Goal: Transaction & Acquisition: Purchase product/service

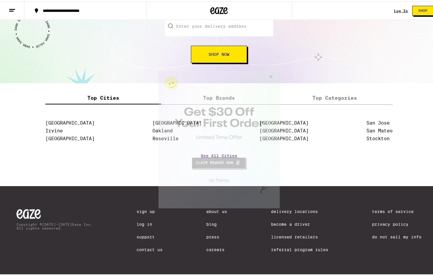
click at [269, 76] on button "Close Modal" at bounding box center [270, 78] width 16 height 14
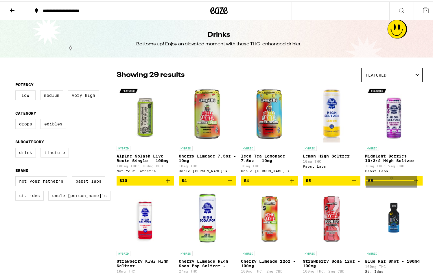
click at [374, 183] on span "$5" at bounding box center [394, 179] width 52 height 7
click at [383, 181] on span "$5" at bounding box center [394, 179] width 52 height 7
click at [376, 183] on span "$5" at bounding box center [394, 179] width 52 height 7
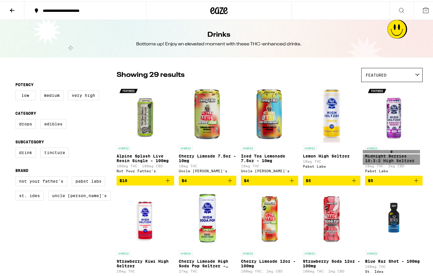
click at [399, 158] on p "Midnight Berries 10:3:2 High Seltzer" at bounding box center [394, 157] width 58 height 9
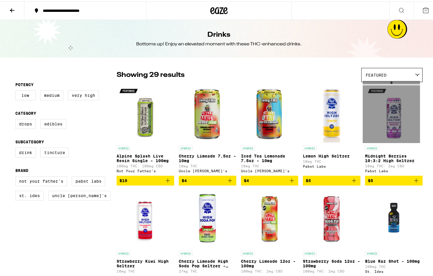
click at [392, 131] on img "Open page for Midnight Berries 10:3:2 High Seltzer from Pabst Labs" at bounding box center [394, 113] width 58 height 58
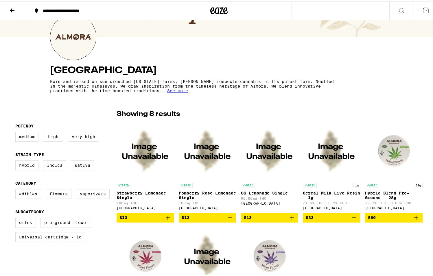
scroll to position [59, 0]
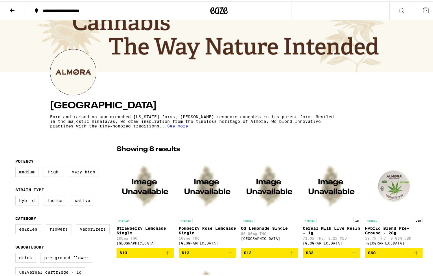
scroll to position [0, 0]
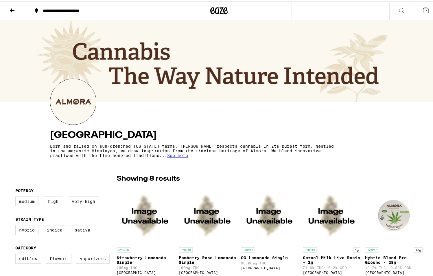
click at [214, 8] on icon at bounding box center [218, 9] width 17 height 10
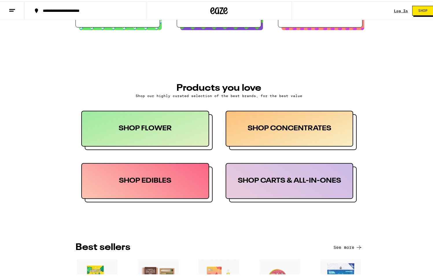
scroll to position [236, 0]
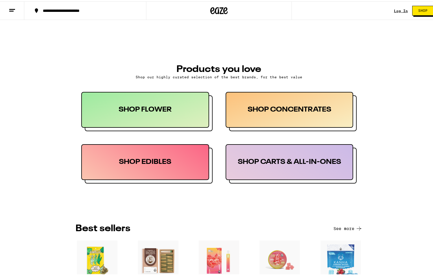
click at [160, 164] on div "SHOP EDIBLES" at bounding box center [145, 161] width 128 height 36
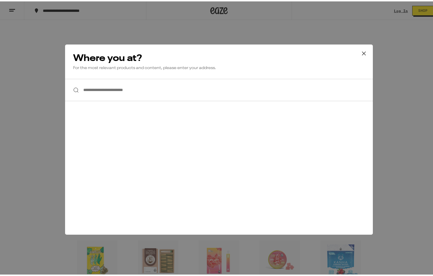
click at [360, 53] on icon at bounding box center [364, 52] width 9 height 9
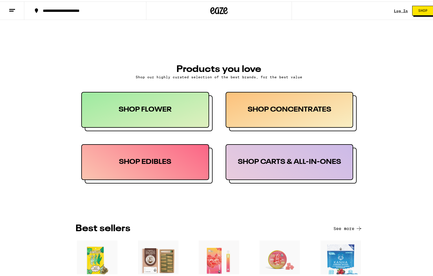
click at [311, 112] on div "SHOP CONCENTRATES" at bounding box center [290, 109] width 128 height 36
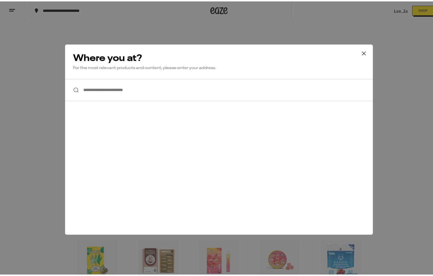
click at [360, 52] on icon at bounding box center [364, 52] width 9 height 9
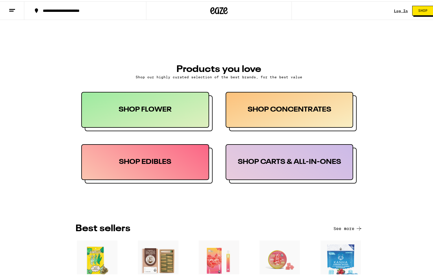
click at [317, 166] on div "SHOP CARTS & ALL-IN-ONES" at bounding box center [290, 161] width 128 height 36
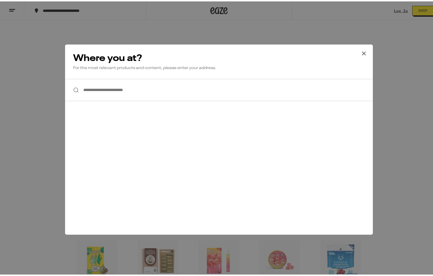
click at [360, 51] on icon at bounding box center [364, 52] width 9 height 9
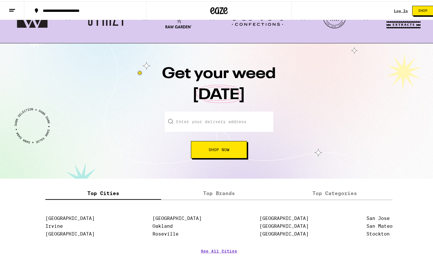
scroll to position [591, 0]
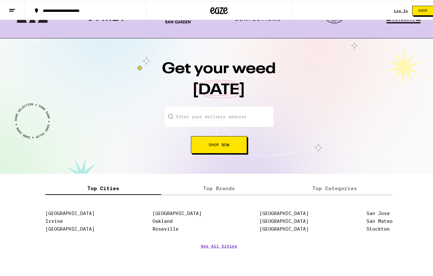
click at [223, 190] on label "Top Brands" at bounding box center [219, 187] width 116 height 12
click at [0, 0] on input "Top Brands" at bounding box center [0, 0] width 0 height 0
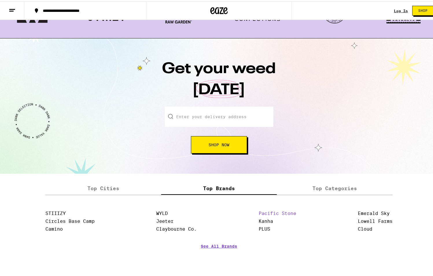
click at [267, 213] on link "Pacific Stone" at bounding box center [278, 213] width 38 height 6
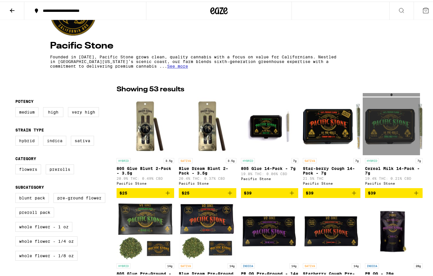
scroll to position [118, 0]
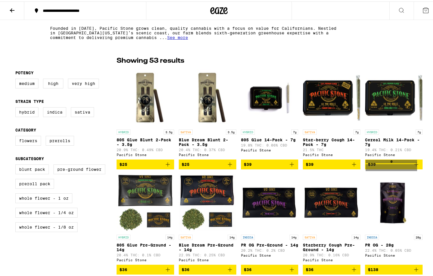
click at [382, 167] on span "$39" at bounding box center [394, 163] width 52 height 7
click at [371, 166] on span "$39" at bounding box center [372, 163] width 8 height 5
click at [377, 167] on span "$39" at bounding box center [394, 163] width 52 height 7
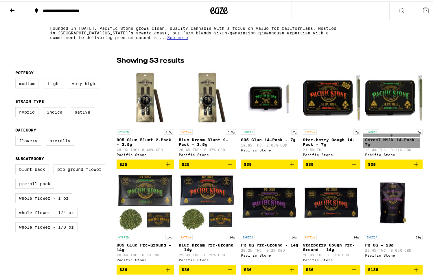
click at [391, 140] on p "Cereal Milk 14-Pack - 7g" at bounding box center [394, 140] width 58 height 9
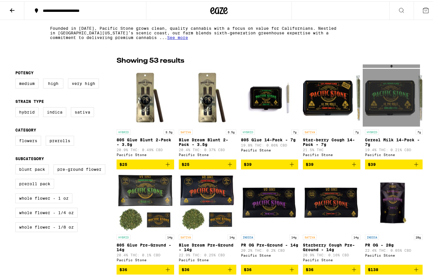
click at [392, 101] on img "Open page for Cereal Milk 14-Pack - 7g from Pacific Stone" at bounding box center [394, 96] width 58 height 58
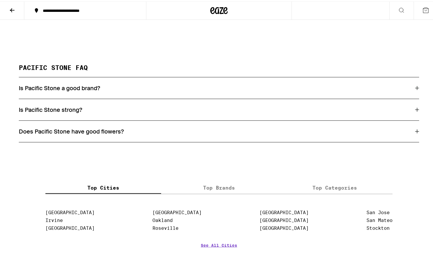
scroll to position [1450, 0]
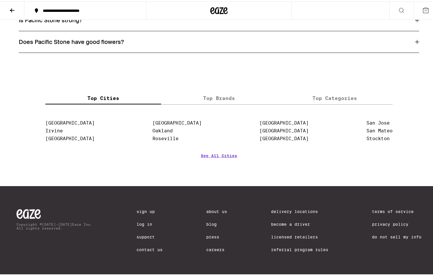
click at [221, 95] on label "Top Brands" at bounding box center [219, 97] width 116 height 12
click at [0, 0] on input "Top Brands" at bounding box center [0, 0] width 0 height 0
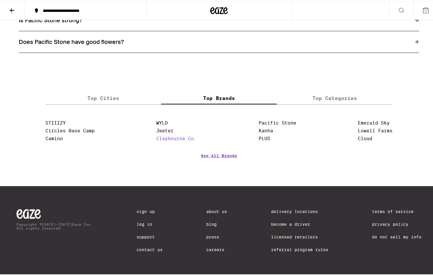
click at [164, 137] on link "Claybourne Co." at bounding box center [176, 138] width 41 height 6
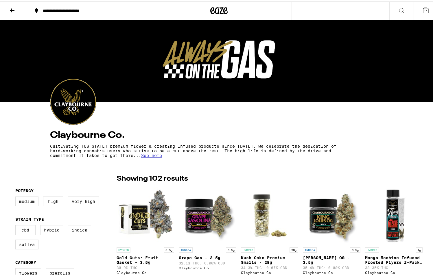
scroll to position [148, 0]
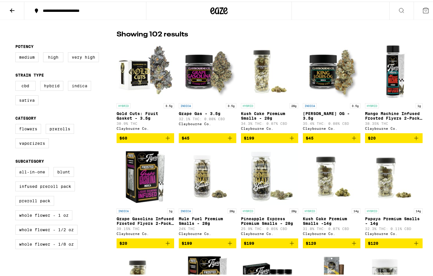
scroll to position [0, 0]
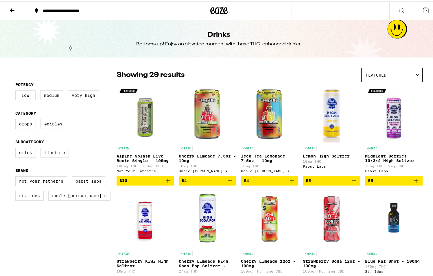
click at [404, 184] on button "$5" at bounding box center [394, 180] width 58 height 10
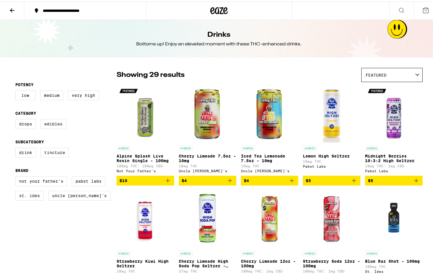
click at [215, 7] on icon at bounding box center [218, 9] width 17 height 10
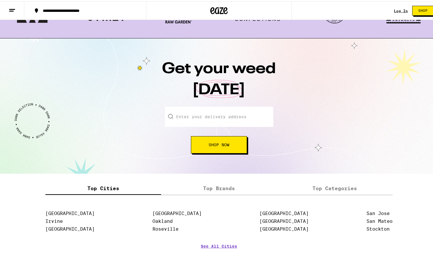
scroll to position [679, 0]
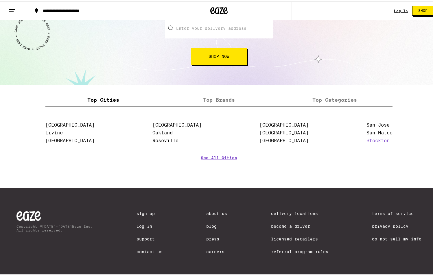
click at [372, 142] on link "Stockton" at bounding box center [378, 140] width 23 height 6
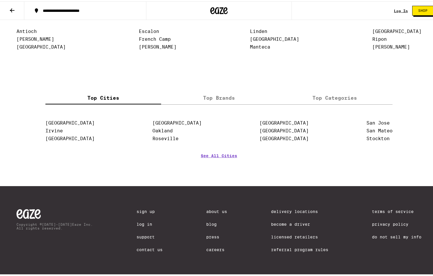
scroll to position [1278, 0]
click at [214, 99] on label "Top Brands" at bounding box center [219, 97] width 116 height 12
click at [0, 0] on input "Top Brands" at bounding box center [0, 0] width 0 height 0
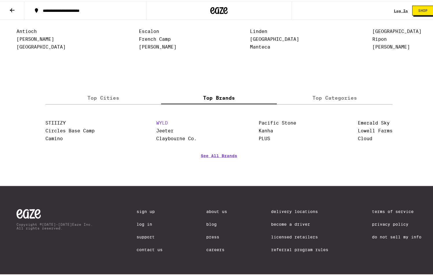
click at [156, 124] on link "WYLD" at bounding box center [162, 122] width 12 height 6
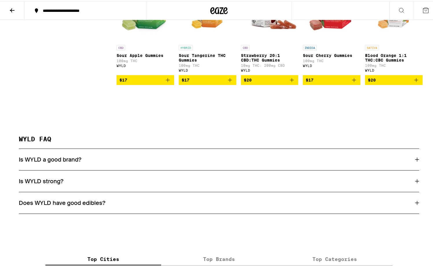
scroll to position [561, 0]
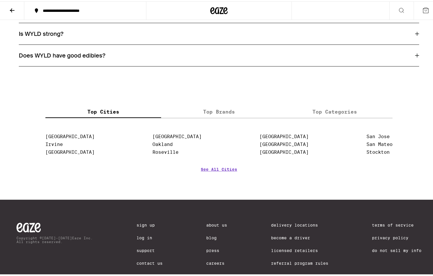
click at [214, 117] on label "Top Brands" at bounding box center [219, 110] width 116 height 12
click at [0, 0] on input "Top Brands" at bounding box center [0, 0] width 0 height 0
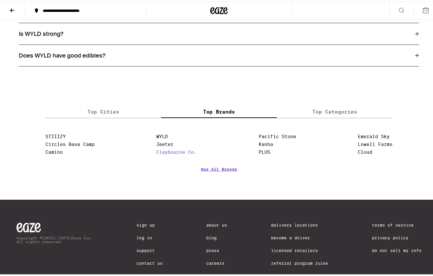
click at [182, 154] on link "Claybourne Co." at bounding box center [176, 151] width 41 height 6
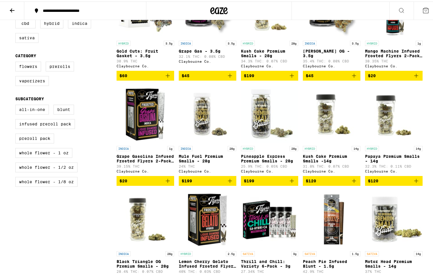
scroll to position [2541, 0]
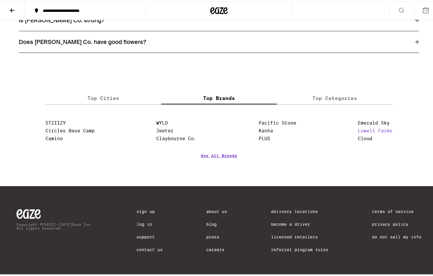
click at [380, 127] on link "Lowell Farms" at bounding box center [375, 130] width 35 height 6
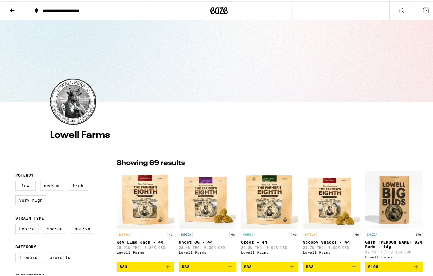
scroll to position [118, 0]
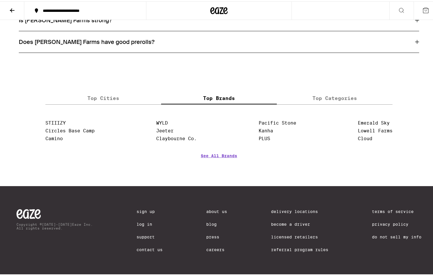
scroll to position [1714, 0]
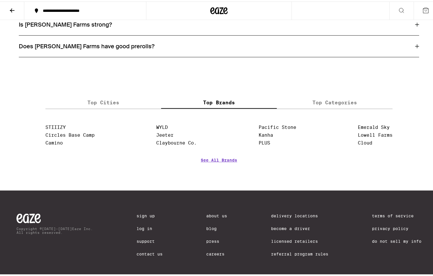
click at [328, 107] on label "Top Categories" at bounding box center [335, 101] width 116 height 12
click at [0, 0] on input "Top Categories" at bounding box center [0, 0] width 0 height 0
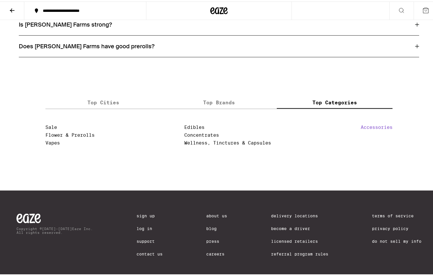
click at [363, 129] on link "Accessories" at bounding box center [377, 126] width 32 height 6
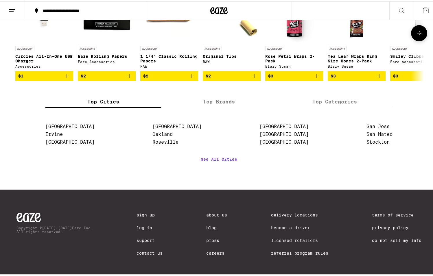
scroll to position [124, 0]
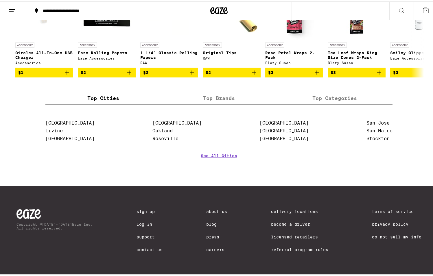
click at [334, 96] on label "Top Categories" at bounding box center [335, 97] width 116 height 12
click at [0, 0] on input "Top Categories" at bounding box center [0, 0] width 0 height 0
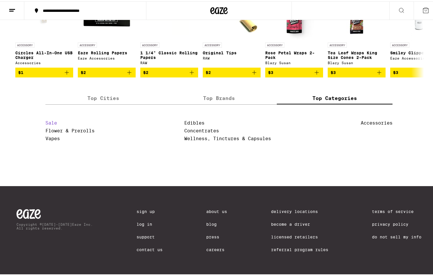
click at [46, 119] on link "Sale" at bounding box center [51, 122] width 12 height 6
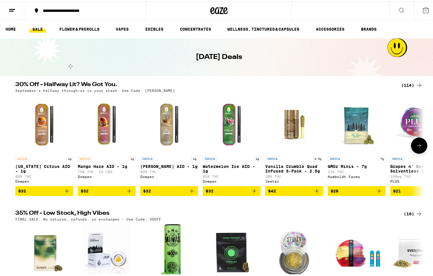
click at [417, 148] on icon at bounding box center [419, 144] width 7 height 7
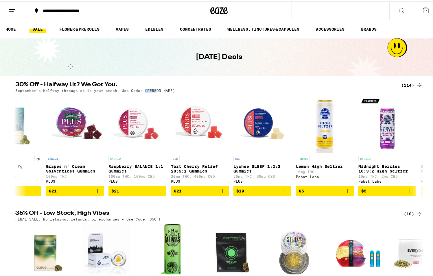
drag, startPoint x: 139, startPoint y: 90, endPoint x: 153, endPoint y: 90, distance: 14.2
click at [153, 90] on div "September’s halfway through—so is your stash. Use Code: LITTY" at bounding box center [219, 89] width 408 height 4
copy p "LITTY"
click at [216, 58] on h1 "Today's Deals" at bounding box center [219, 56] width 46 height 10
drag, startPoint x: 12, startPoint y: 83, endPoint x: 74, endPoint y: 84, distance: 62.0
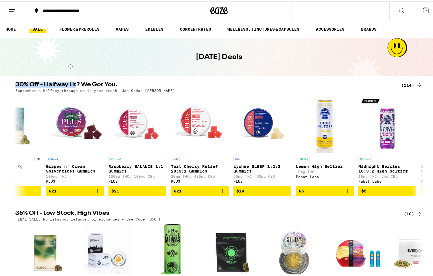
click at [74, 84] on div "30% Off - Halfway Lit? We Got You. (114) September’s halfway through—so is your…" at bounding box center [219, 85] width 417 height 11
click at [7, 85] on div "30% Off - Halfway Lit? We Got You. (114) September’s halfway through—so is your…" at bounding box center [219, 137] width 438 height 114
drag, startPoint x: 12, startPoint y: 83, endPoint x: 74, endPoint y: 83, distance: 62.2
click at [74, 83] on div "30% Off - Halfway Lit? We Got You. (114) September’s halfway through—so is your…" at bounding box center [219, 85] width 417 height 11
copy h2 "30% Off - Halfway Lit"
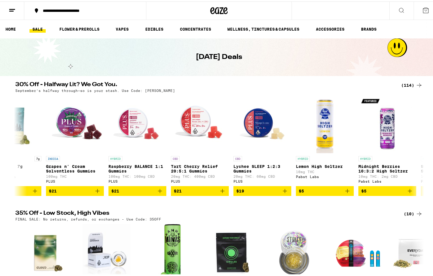
click at [78, 83] on h2 "30% Off - Halfway Lit? We Got You." at bounding box center [204, 83] width 379 height 7
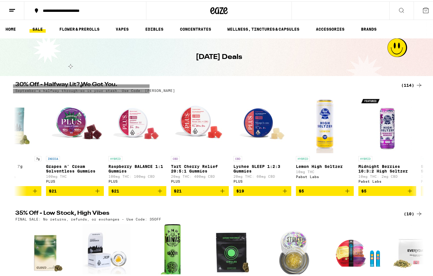
click at [111, 91] on p "September’s halfway through—so is your stash. Use Code: LITTY" at bounding box center [95, 89] width 160 height 4
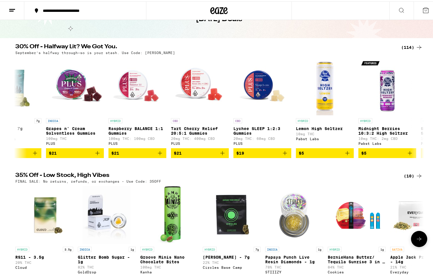
scroll to position [89, 0]
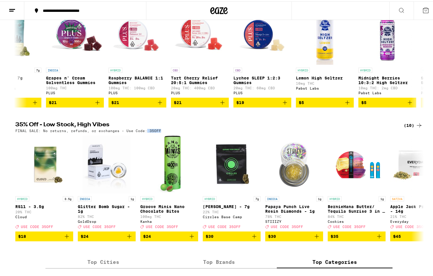
drag, startPoint x: 142, startPoint y: 138, endPoint x: 156, endPoint y: 140, distance: 14.3
click at [156, 131] on div "FINAL SALE: No returns, refunds, or exchanges - Use Code: 35OFF" at bounding box center [219, 130] width 408 height 4
copy p "35OFF"
drag, startPoint x: 12, startPoint y: 132, endPoint x: 38, endPoint y: 133, distance: 25.2
click at [38, 131] on div "35% Off - Low Stock, High Vibes (10) FINAL SALE: No returns, refunds, or exchan…" at bounding box center [219, 126] width 417 height 11
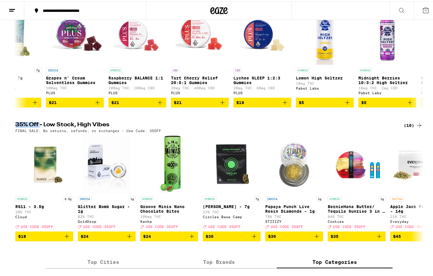
click at [38, 128] on h2 "35% Off - Low Stock, High Vibes" at bounding box center [204, 124] width 379 height 7
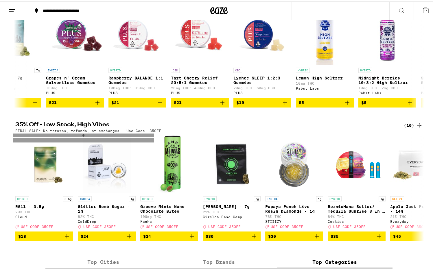
click at [101, 131] on p "FINAL SALE: No returns, refunds, or exchanges - Use Code: 35OFF" at bounding box center [88, 130] width 146 height 4
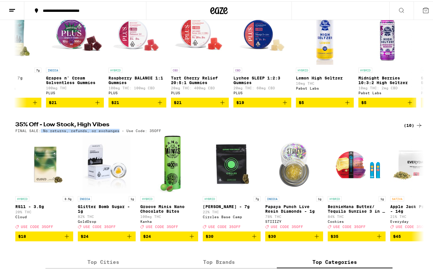
drag, startPoint x: 39, startPoint y: 140, endPoint x: 115, endPoint y: 137, distance: 76.2
click at [115, 131] on p "FINAL SALE: No returns, refunds, or exchanges - Use Code: 35OFF" at bounding box center [88, 130] width 146 height 4
copy p "No returns, refunds, or exchanges"
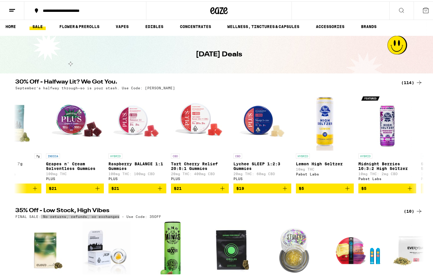
scroll to position [0, 0]
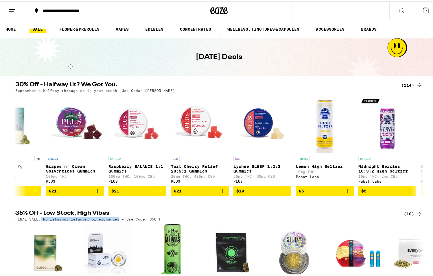
click at [407, 83] on div "(114)" at bounding box center [412, 83] width 21 height 7
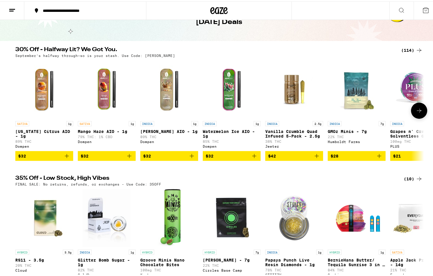
scroll to position [59, 0]
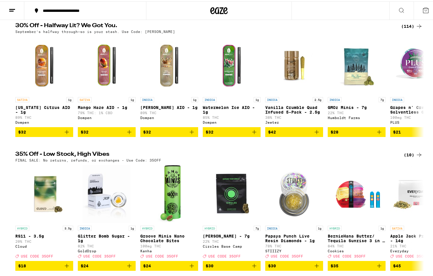
click at [409, 157] on div "(10)" at bounding box center [413, 153] width 19 height 7
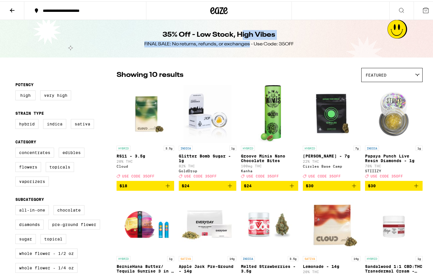
drag, startPoint x: 239, startPoint y: 39, endPoint x: 248, endPoint y: 40, distance: 9.1
click at [248, 40] on div "35% Off - Low Stock, High Vibes FINAL SALE: No returns, refunds, or exchanges -…" at bounding box center [219, 38] width 222 height 38
click at [263, 44] on div "FINAL SALE: No returns, refunds, or exchanges - Use Code: 35OFF" at bounding box center [218, 43] width 149 height 6
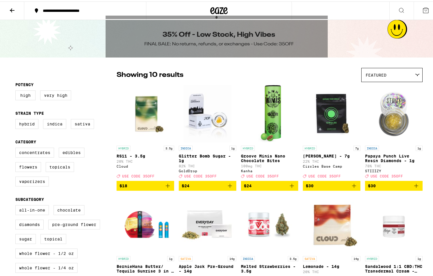
click at [268, 47] on div "35% Off - Low Stock, High Vibes FINAL SALE: No returns, refunds, or exchanges -…" at bounding box center [219, 38] width 222 height 38
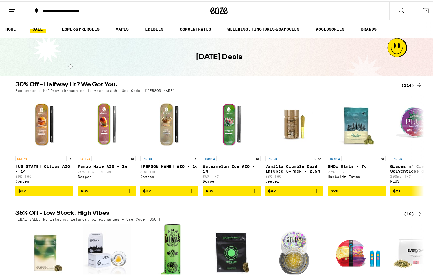
click at [416, 84] on icon at bounding box center [419, 83] width 7 height 7
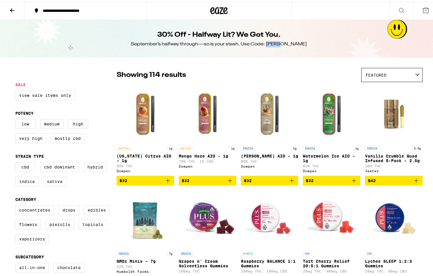
drag, startPoint x: 278, startPoint y: 43, endPoint x: 302, endPoint y: 43, distance: 23.7
click at [302, 43] on div "September’s halfway through—so is your stash. Use Code: LITTY" at bounding box center [219, 43] width 176 height 6
copy div "LITTY"
click at [250, 47] on div "30% Off - Halfway Lit? We Got You. September’s halfway through—so is your stash…" at bounding box center [219, 38] width 222 height 38
drag, startPoint x: 279, startPoint y: 44, endPoint x: 295, endPoint y: 45, distance: 16.2
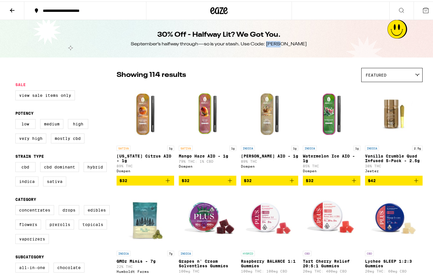
click at [295, 45] on div "September’s halfway through—so is your stash. Use Code: LITTY" at bounding box center [219, 43] width 176 height 6
copy div "LITTY"
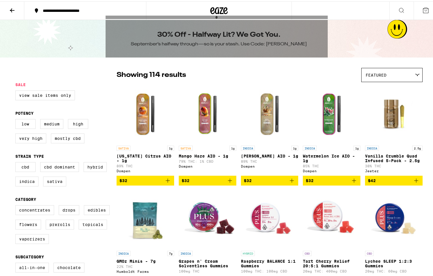
click at [250, 47] on div "30% Off - Halfway Lit? We Got You. September’s halfway through—so is your stash…" at bounding box center [219, 38] width 222 height 38
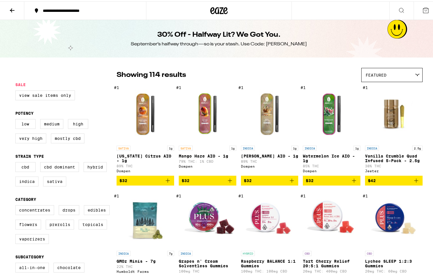
click at [215, 9] on icon at bounding box center [218, 9] width 17 height 10
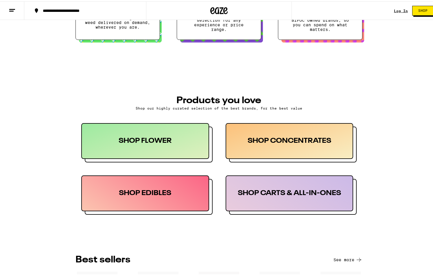
scroll to position [207, 0]
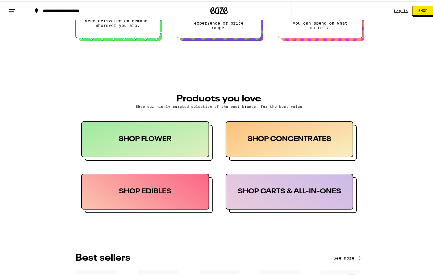
click at [299, 143] on div "SHOP CONCENTRATES" at bounding box center [290, 138] width 128 height 36
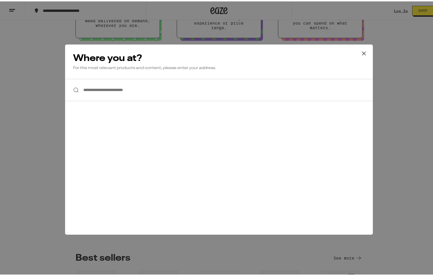
click at [363, 53] on icon at bounding box center [363, 51] width 3 height 3
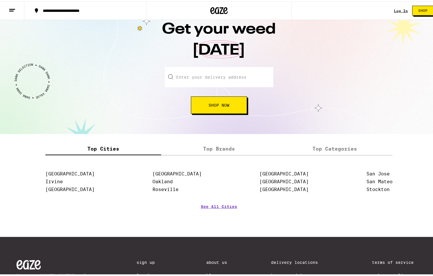
scroll to position [650, 0]
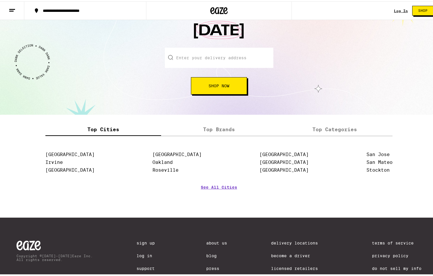
click at [220, 130] on label "Top Brands" at bounding box center [219, 128] width 116 height 12
click at [0, 0] on input "Top Brands" at bounding box center [0, 0] width 0 height 0
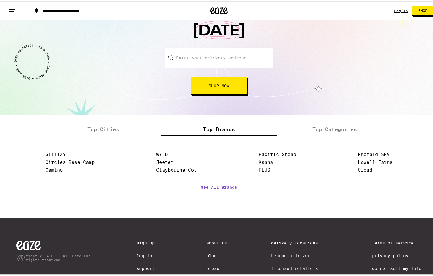
click at [53, 169] on ul "STIIIZY Circles Base Camp Camino" at bounding box center [69, 162] width 49 height 23
click at [51, 172] on link "Camino" at bounding box center [53, 169] width 17 height 6
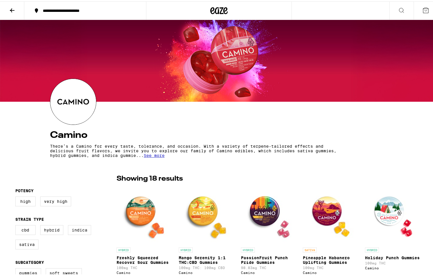
scroll to position [118, 0]
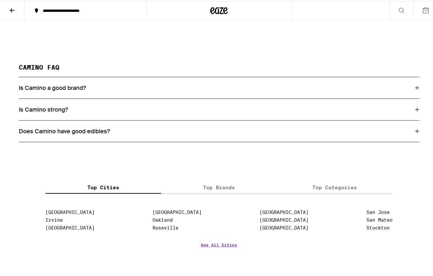
scroll to position [695, 0]
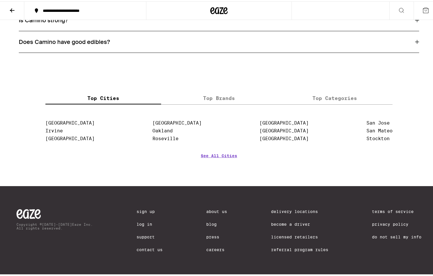
click at [278, 250] on link "Referral Program Rules" at bounding box center [299, 248] width 57 height 5
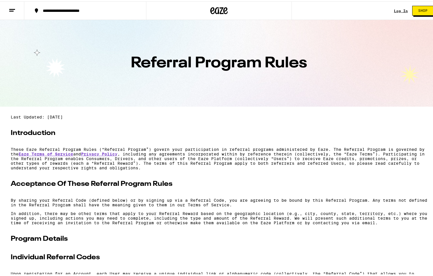
click at [218, 6] on icon at bounding box center [218, 9] width 17 height 10
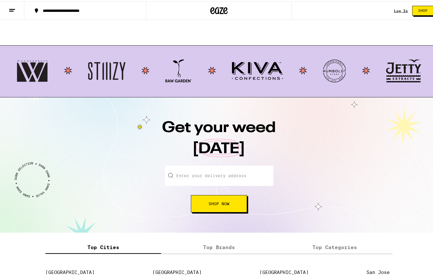
scroll to position [679, 0]
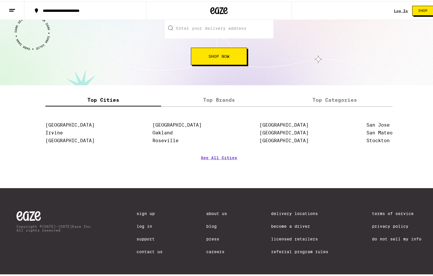
click at [215, 100] on label "Top Brands" at bounding box center [219, 99] width 116 height 12
click at [0, 0] on input "Top Brands" at bounding box center [0, 0] width 0 height 0
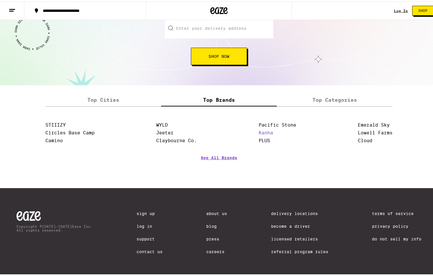
click at [261, 134] on link "Kanha" at bounding box center [266, 132] width 14 height 6
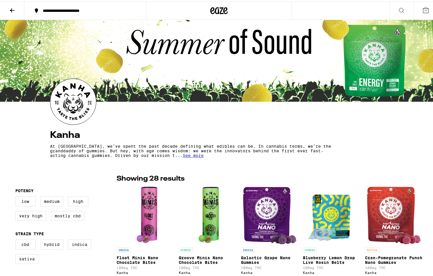
scroll to position [118, 0]
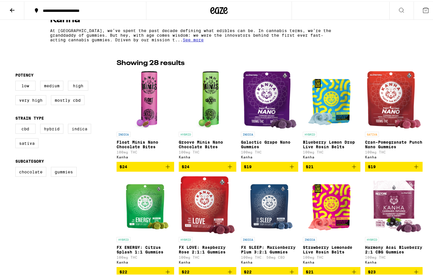
scroll to position [0, 0]
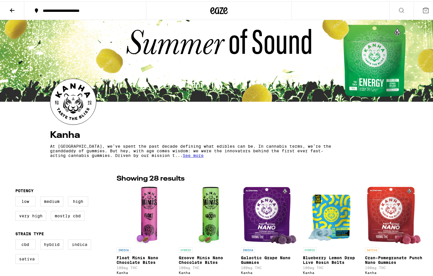
click at [219, 10] on icon at bounding box center [219, 9] width 9 height 7
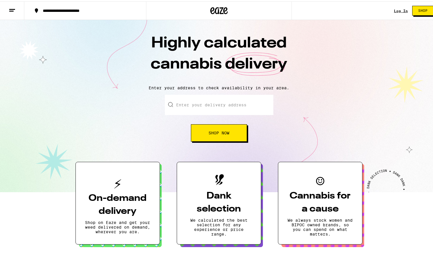
click at [220, 10] on icon at bounding box center [218, 9] width 17 height 10
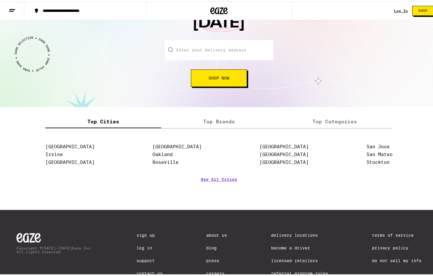
scroll to position [685, 0]
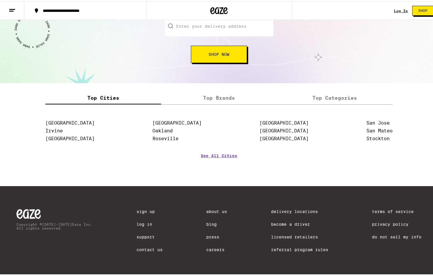
click at [222, 96] on label "Top Brands" at bounding box center [219, 97] width 116 height 12
click at [0, 0] on input "Top Brands" at bounding box center [0, 0] width 0 height 0
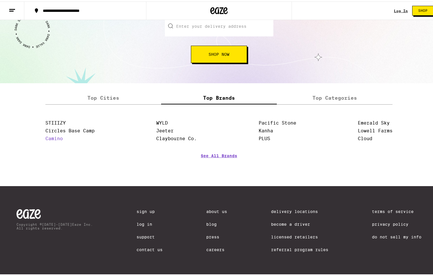
click at [53, 137] on link "Camino" at bounding box center [53, 138] width 17 height 6
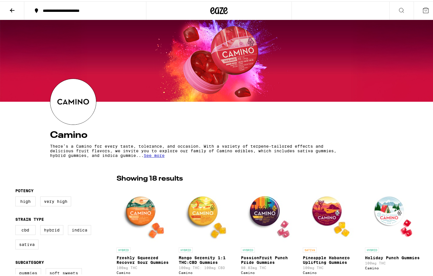
scroll to position [118, 0]
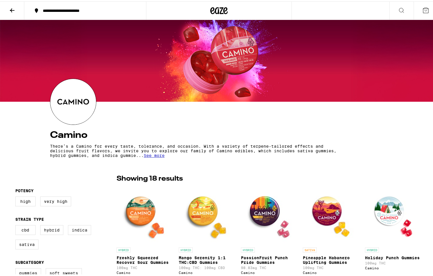
click at [216, 10] on icon at bounding box center [219, 9] width 9 height 7
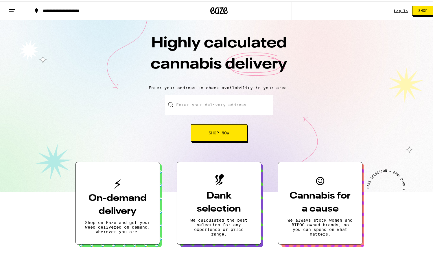
click at [216, 7] on icon at bounding box center [218, 9] width 17 height 10
click at [215, 8] on icon at bounding box center [218, 9] width 17 height 10
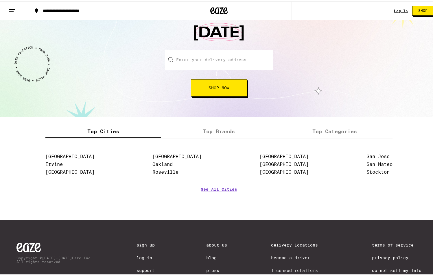
scroll to position [650, 0]
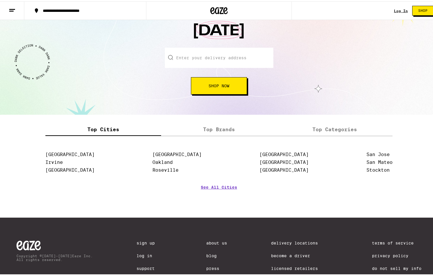
click at [328, 129] on label "Top Categories" at bounding box center [335, 128] width 116 height 12
click at [0, 0] on input "Top Categories" at bounding box center [0, 0] width 0 height 0
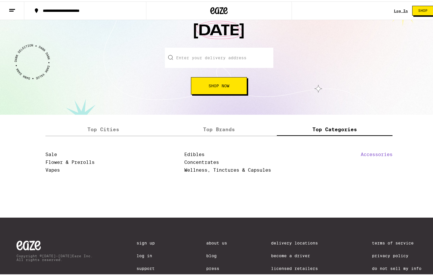
click at [378, 155] on link "Accessories" at bounding box center [377, 154] width 32 height 6
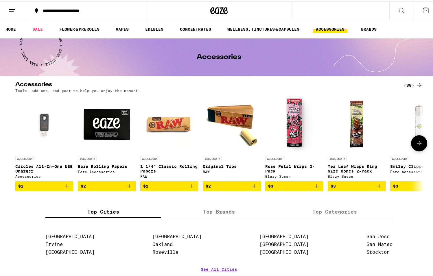
scroll to position [124, 0]
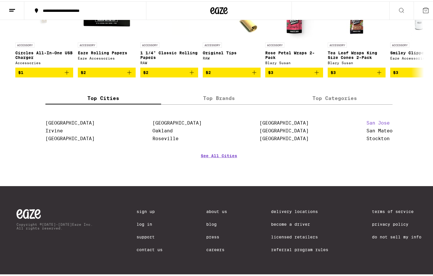
click at [381, 121] on link "San Jose" at bounding box center [378, 122] width 23 height 6
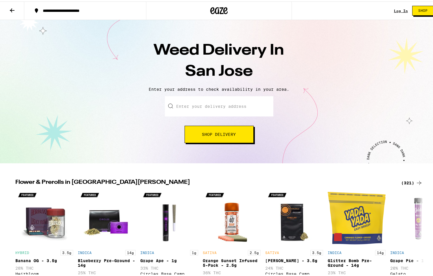
click at [214, 10] on icon at bounding box center [218, 9] width 17 height 10
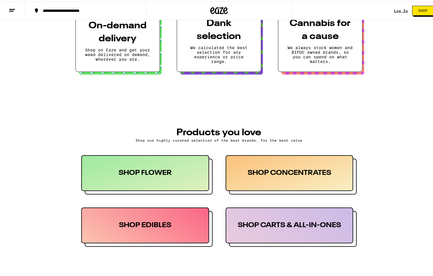
scroll to position [207, 0]
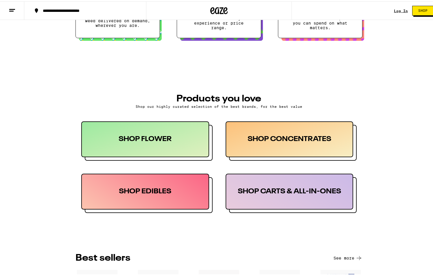
click at [304, 194] on div "SHOP CARTS & ALL-IN-ONES" at bounding box center [290, 191] width 128 height 36
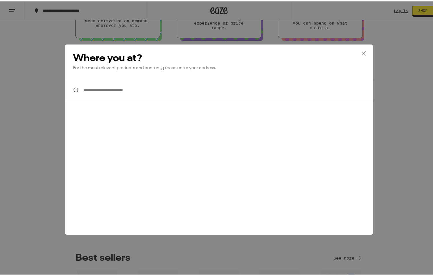
click at [362, 54] on icon at bounding box center [364, 52] width 9 height 9
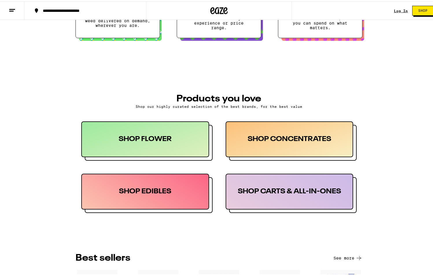
click at [301, 140] on div "SHOP CONCENTRATES" at bounding box center [290, 138] width 128 height 36
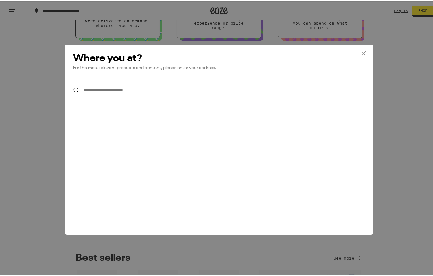
click at [360, 52] on icon at bounding box center [364, 52] width 9 height 9
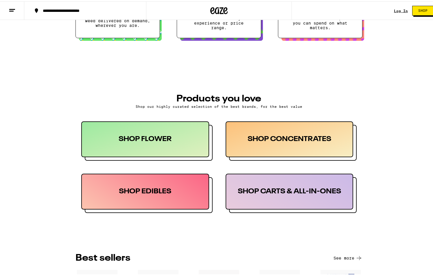
click at [161, 144] on div "SHOP FLOWER" at bounding box center [145, 138] width 128 height 36
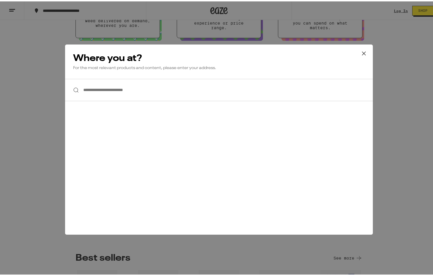
click at [362, 51] on icon at bounding box center [364, 52] width 9 height 9
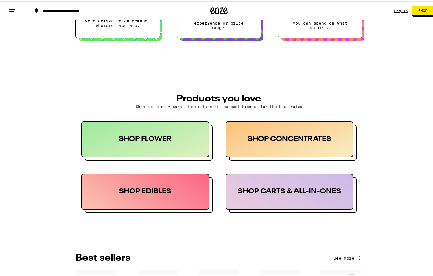
click at [161, 194] on div "SHOP EDIBLES" at bounding box center [145, 191] width 128 height 36
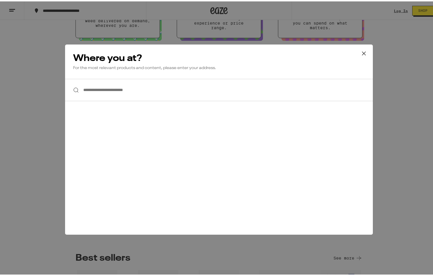
click at [363, 51] on icon at bounding box center [363, 51] width 3 height 3
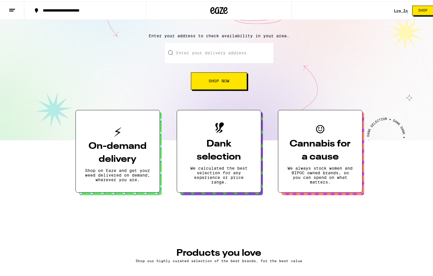
scroll to position [0, 0]
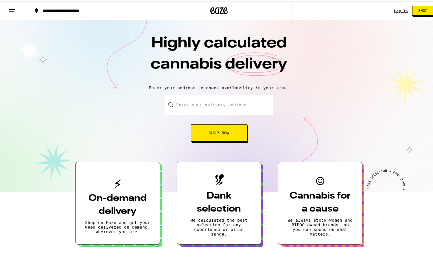
click at [12, 11] on icon at bounding box center [12, 9] width 7 height 7
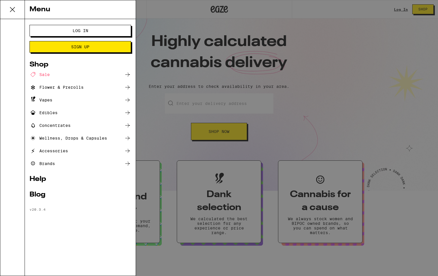
click at [43, 113] on div "Edibles" at bounding box center [44, 112] width 28 height 7
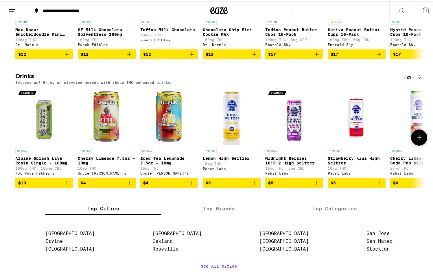
scroll to position [406, 0]
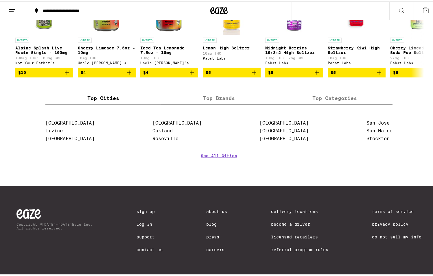
click at [216, 94] on label "Top Brands" at bounding box center [219, 97] width 116 height 12
click at [0, 0] on input "Top Brands" at bounding box center [0, 0] width 0 height 0
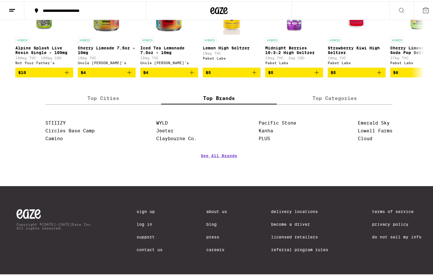
scroll to position [376, 0]
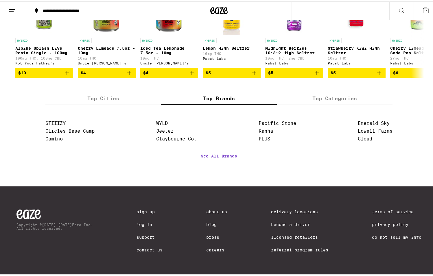
click at [333, 103] on label "Top Categories" at bounding box center [335, 97] width 116 height 12
click at [0, 0] on input "Top Categories" at bounding box center [0, 0] width 0 height 0
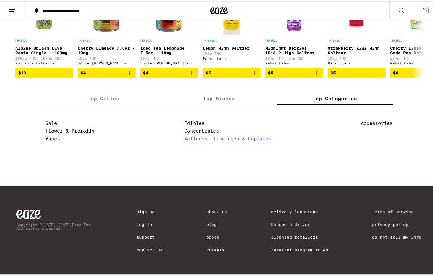
click at [186, 140] on link "Wellness, Tinctures & Capsules" at bounding box center [227, 138] width 87 height 6
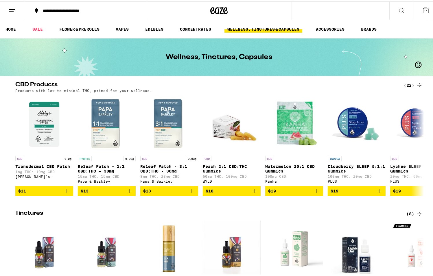
click at [408, 83] on div "(22)" at bounding box center [413, 83] width 19 height 7
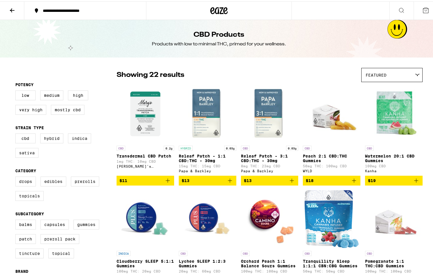
drag, startPoint x: 429, startPoint y: 8, endPoint x: 339, endPoint y: 40, distance: 95.6
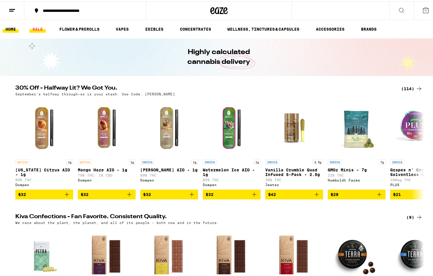
click at [40, 27] on link "SALE" at bounding box center [38, 27] width 16 height 7
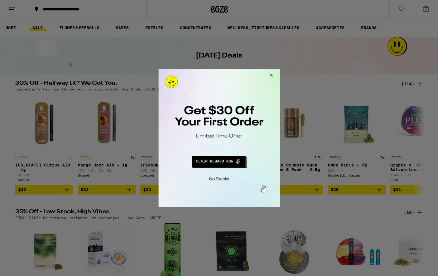
click at [271, 74] on button "Close Modal" at bounding box center [270, 76] width 16 height 14
